Goal: Information Seeking & Learning: Learn about a topic

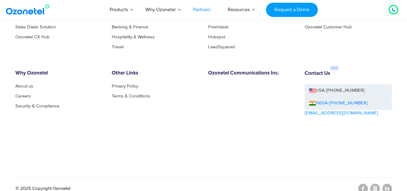
click at [236, 70] on h6 "Ozonetel Communications Inc." at bounding box center [251, 73] width 87 height 6
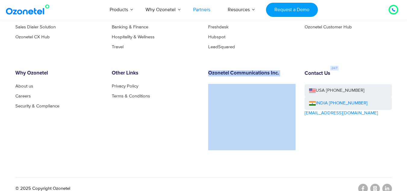
click at [236, 70] on h6 "Ozonetel Communications Inc." at bounding box center [251, 73] width 87 height 6
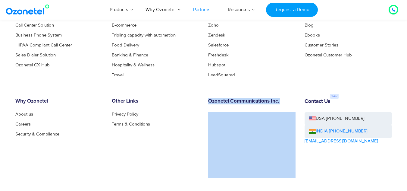
scroll to position [1677, 0]
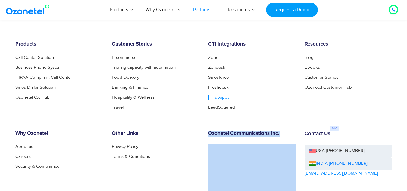
click at [218, 95] on link "Hubspot" at bounding box center [218, 97] width 21 height 5
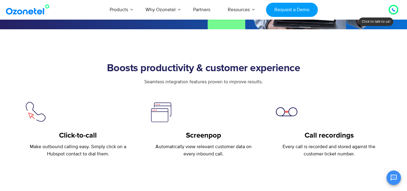
scroll to position [181, 0]
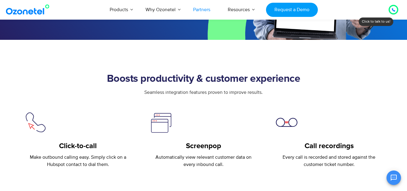
click at [205, 8] on link "Partners" at bounding box center [202, 10] width 35 height 20
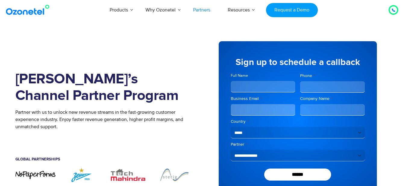
click at [148, 17] on li "Blog" at bounding box center [168, 14] width 93 height 8
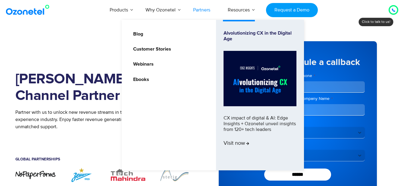
click at [146, 43] on ul "Blog Customer Stories Webinars Ebooks Alvolutionizing CX in the Digital Age CX …" at bounding box center [213, 95] width 182 height 151
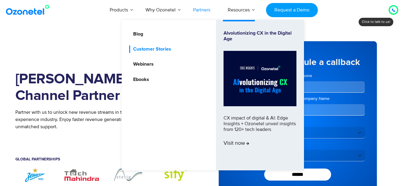
click at [146, 47] on link "Customer Stories" at bounding box center [150, 50] width 43 height 8
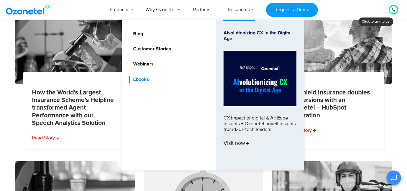
click at [142, 78] on link "Ebooks" at bounding box center [139, 80] width 21 height 8
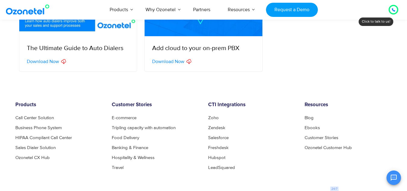
scroll to position [362, 0]
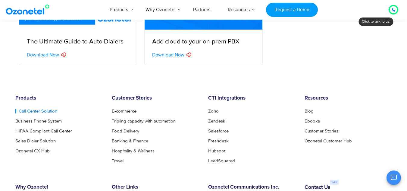
click at [47, 112] on link "Call Center Solution" at bounding box center [36, 111] width 42 height 5
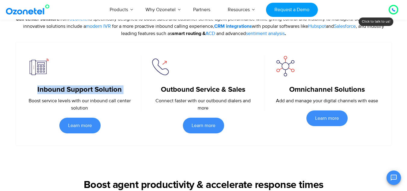
scroll to position [181, 0]
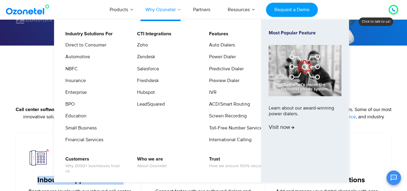
click at [165, 8] on link "Why Ozonetel" at bounding box center [161, 10] width 48 height 20
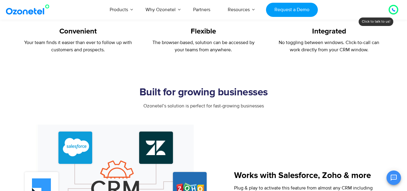
scroll to position [573, 0]
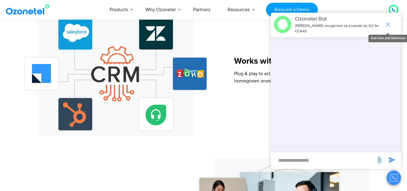
click at [386, 27] on icon "end chat or minimize" at bounding box center [388, 24] width 7 height 7
